Goal: Task Accomplishment & Management: Use online tool/utility

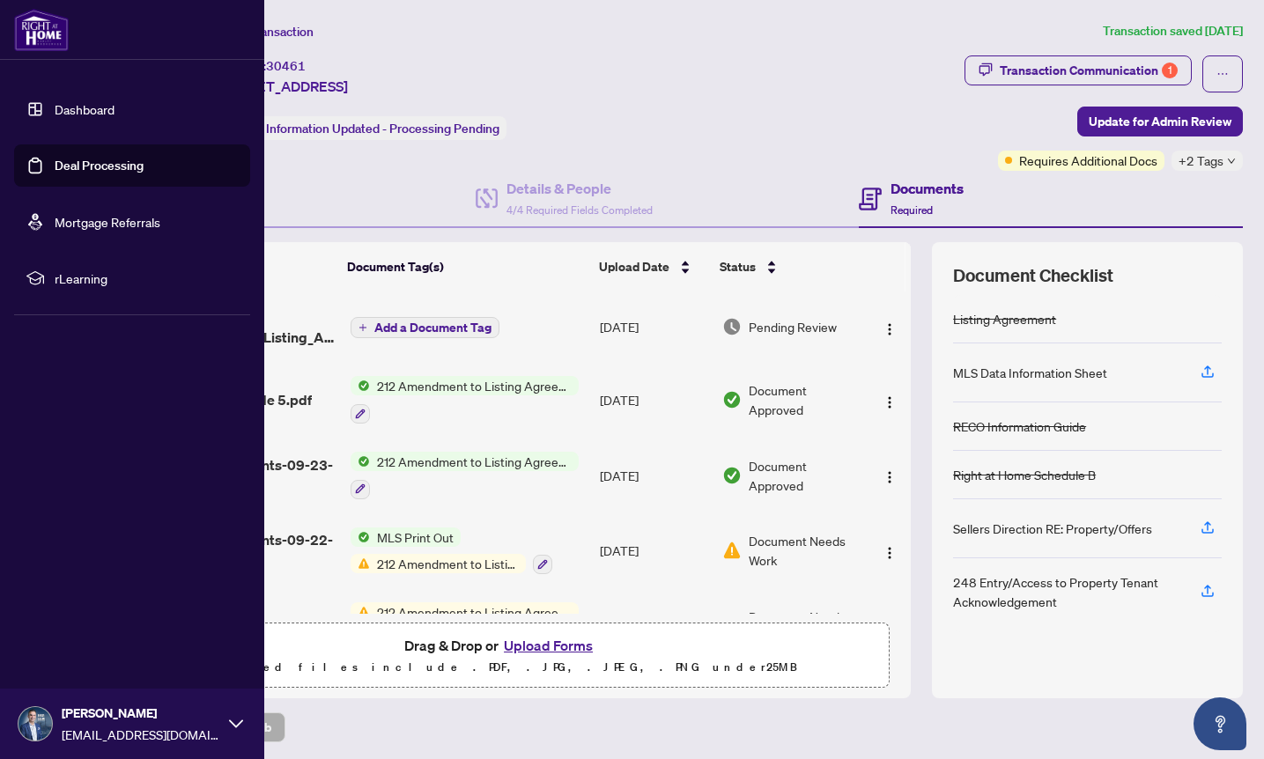
click at [96, 169] on link "Deal Processing" at bounding box center [99, 166] width 89 height 16
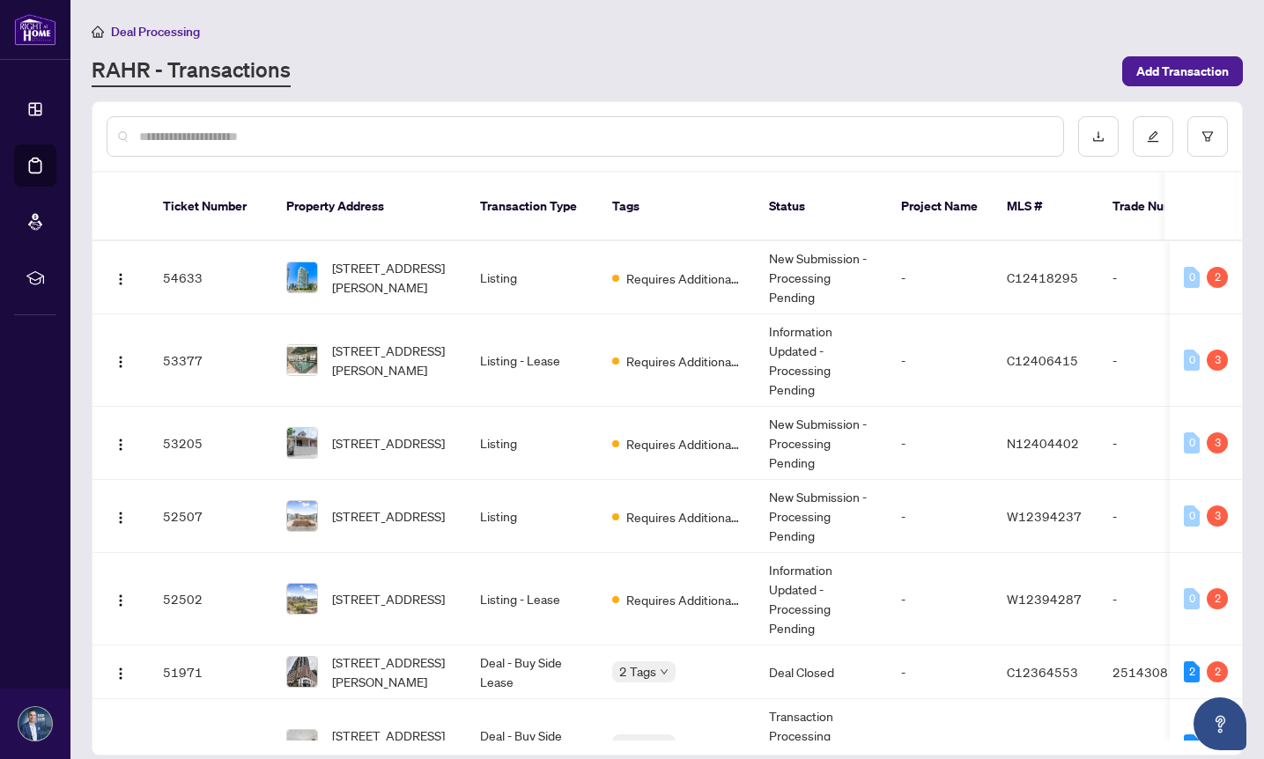
click at [175, 133] on input "text" at bounding box center [594, 136] width 910 height 19
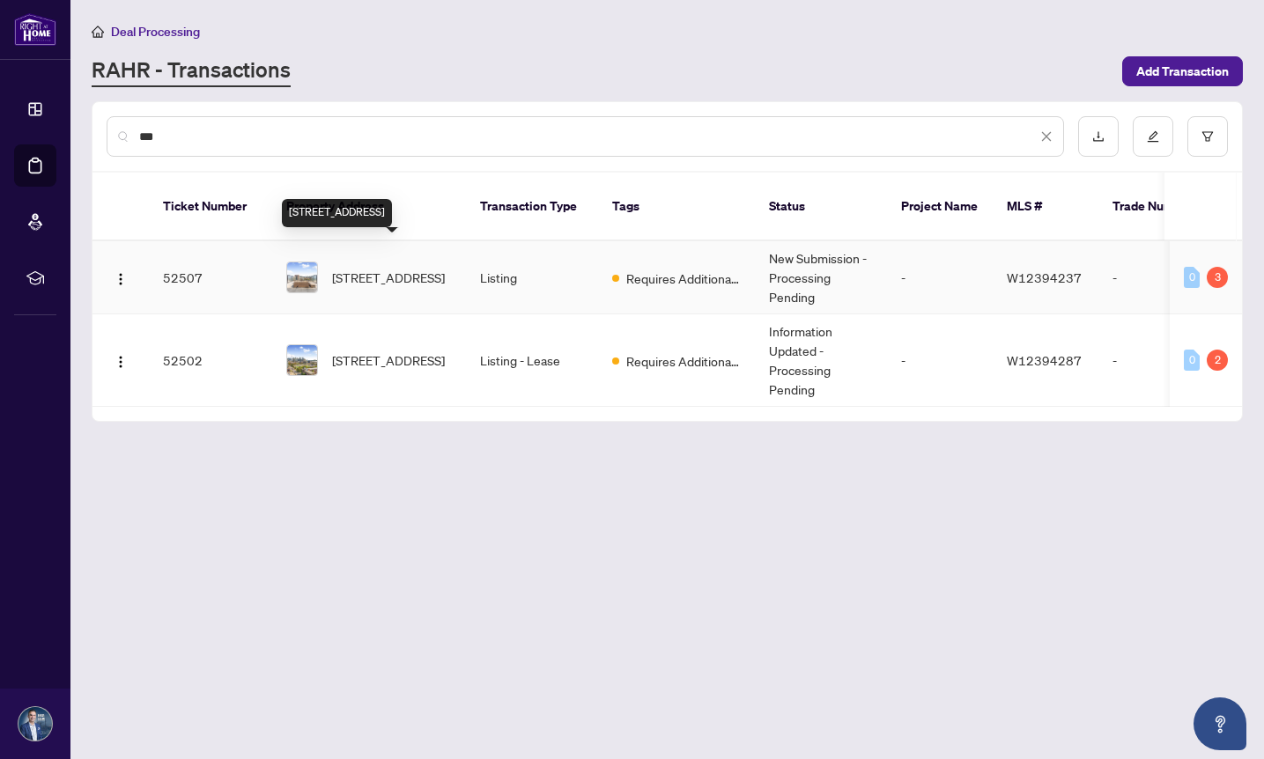
type input "***"
click at [380, 268] on span "[STREET_ADDRESS]" at bounding box center [388, 277] width 113 height 19
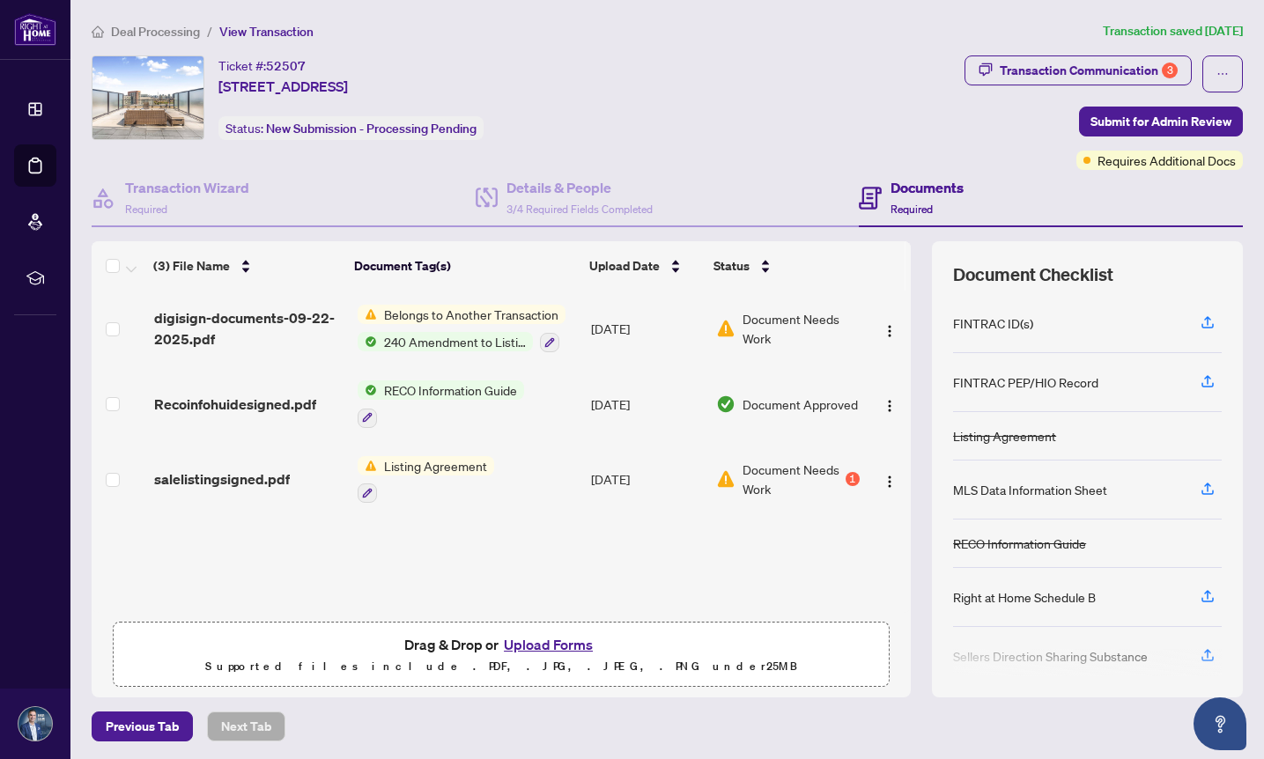
click at [414, 461] on span "Listing Agreement" at bounding box center [435, 465] width 117 height 19
click at [395, 550] on span "Listing Agreement" at bounding box center [403, 547] width 117 height 19
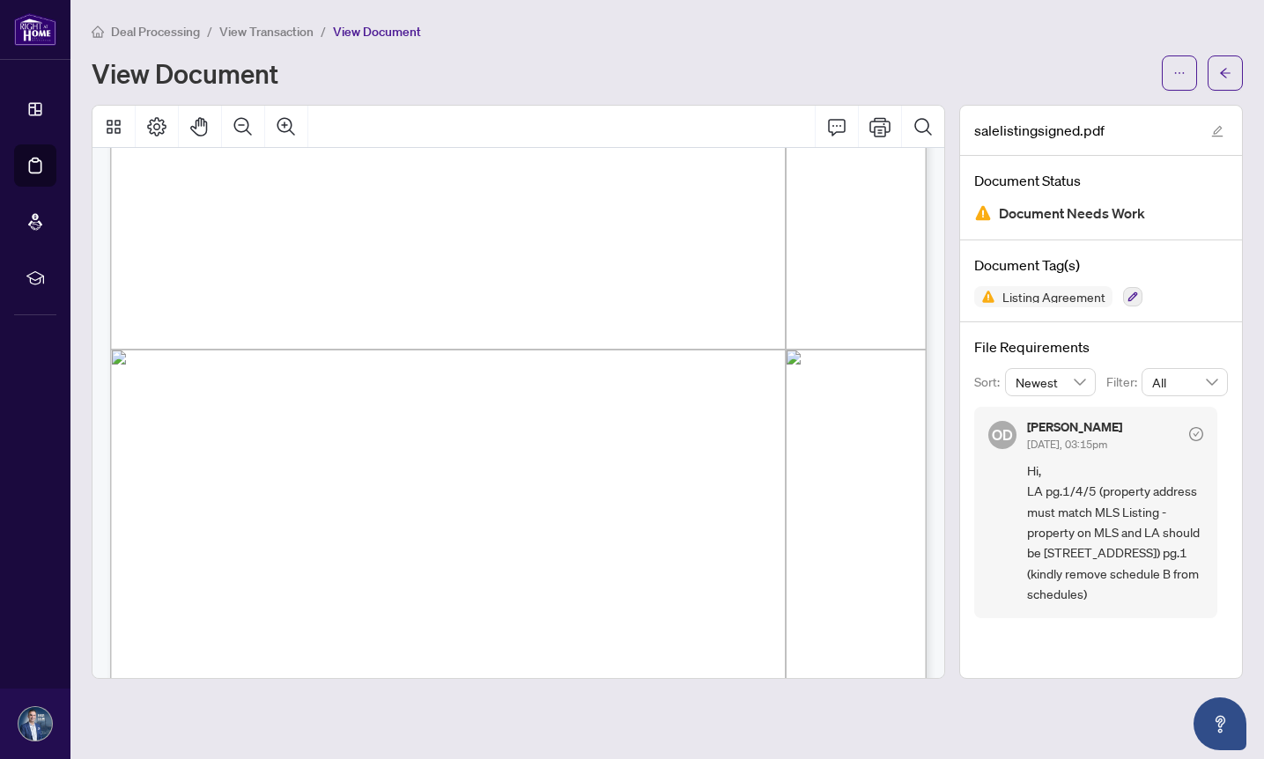
scroll to position [498, 0]
